Goal: Find specific page/section: Find specific page/section

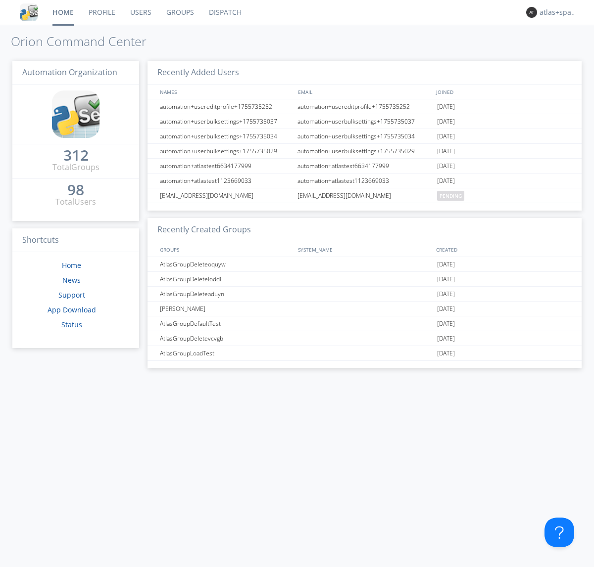
click at [224, 12] on link "Dispatch" at bounding box center [224, 12] width 47 height 25
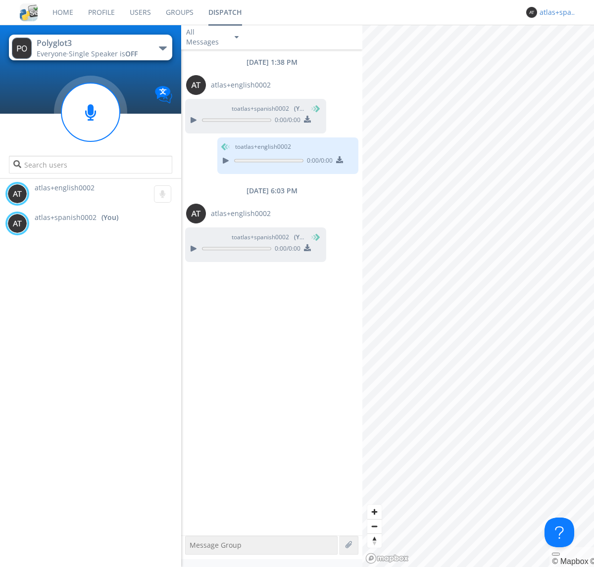
click at [555, 12] on div "atlas+spanish0002" at bounding box center [557, 12] width 37 height 10
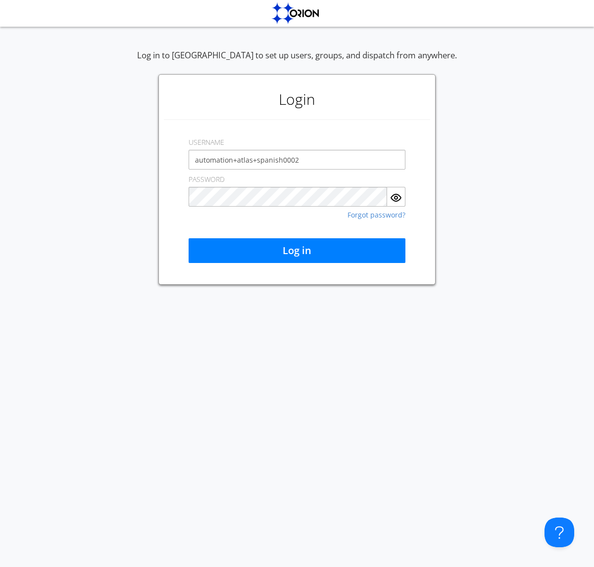
type input "automation+atlas+spanish0002"
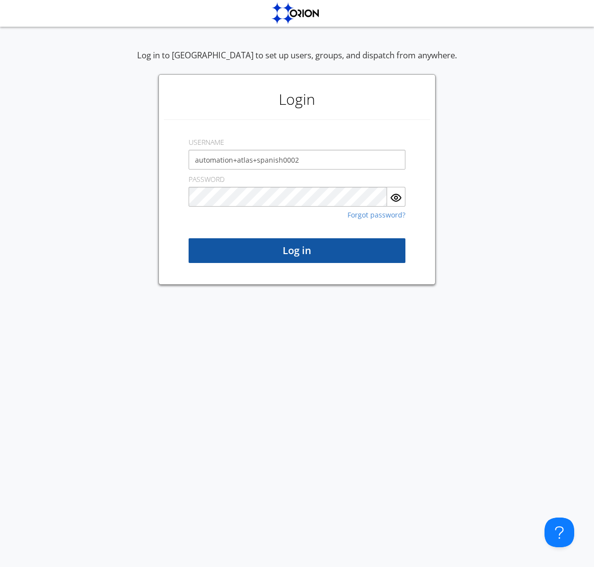
click at [297, 251] on button "Log in" at bounding box center [296, 250] width 217 height 25
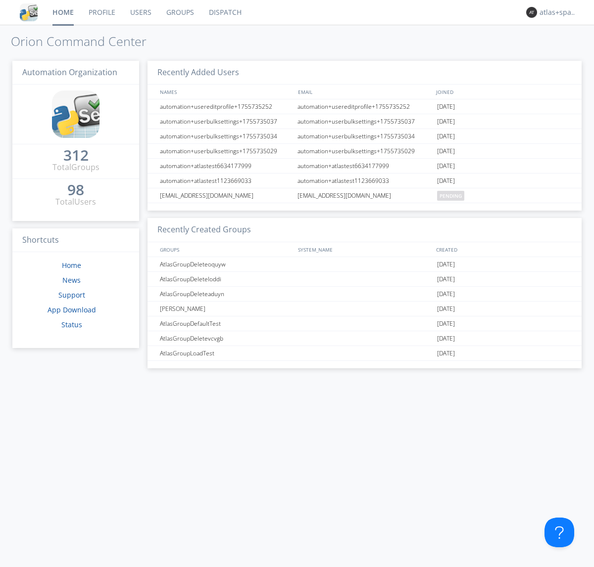
click at [224, 12] on link "Dispatch" at bounding box center [224, 12] width 47 height 25
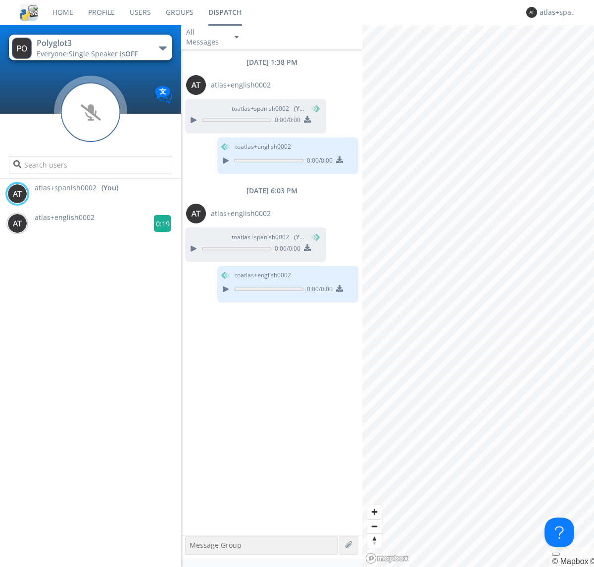
click at [158, 224] on g at bounding box center [162, 223] width 17 height 17
